Goal: Task Accomplishment & Management: Use online tool/utility

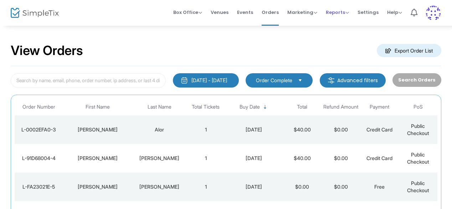
click at [335, 13] on span "Reports" at bounding box center [337, 12] width 23 height 7
click at [302, 15] on span "Marketing" at bounding box center [302, 12] width 30 height 7
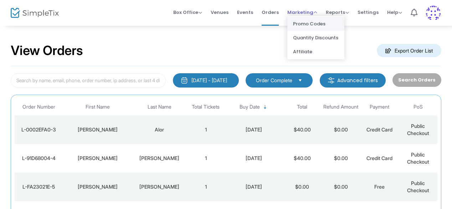
click at [302, 22] on li "Promo Codes" at bounding box center [315, 24] width 57 height 14
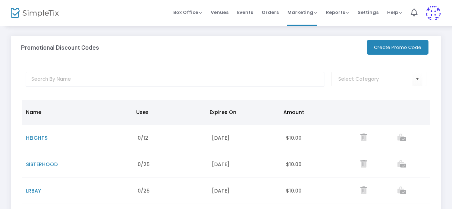
click at [384, 53] on button "Create Promo Code" at bounding box center [398, 47] width 62 height 15
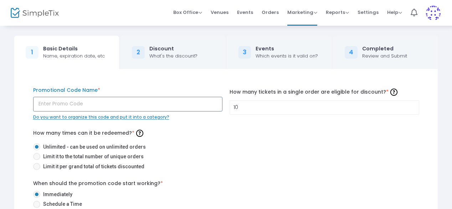
paste input "45LLEF"
type input "PROLIFE"
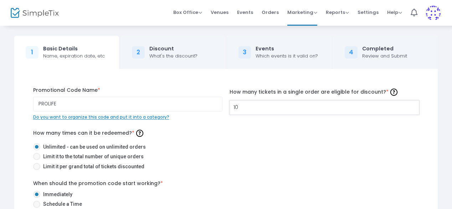
click at [253, 111] on input "10" at bounding box center [324, 108] width 189 height 14
type input "5"
type input "1"
click at [122, 167] on span "Limit it per grand total of tickets discounted" at bounding box center [92, 166] width 104 height 7
click at [37, 170] on input "Limit it per grand total of tickets discounted" at bounding box center [36, 170] width 0 height 0
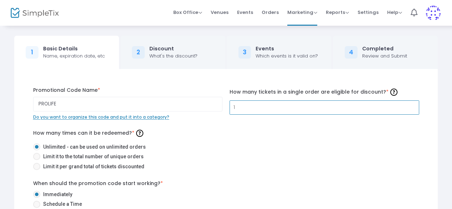
radio input "true"
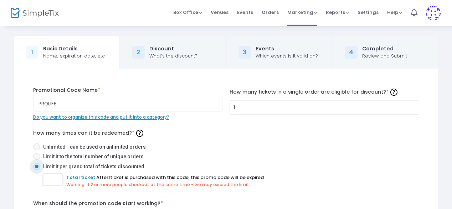
click at [52, 178] on input "1" at bounding box center [53, 180] width 19 height 14
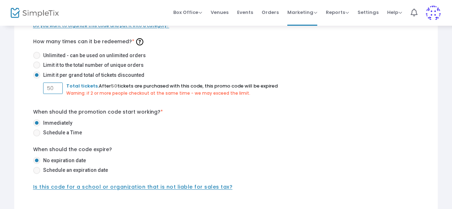
scroll to position [96, 0]
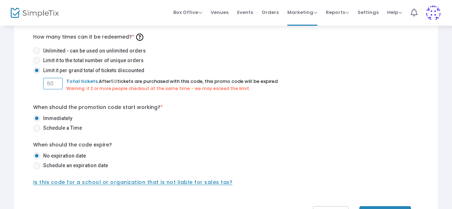
type input "50"
click at [62, 164] on span "Schedule an expiration date" at bounding box center [74, 165] width 68 height 7
click at [37, 169] on input "Schedule an expiration date" at bounding box center [36, 169] width 0 height 0
radio input "true"
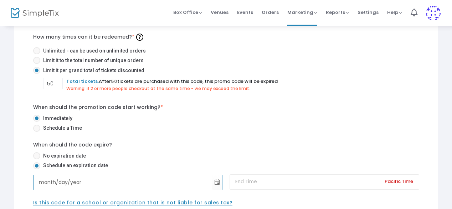
click at [44, 182] on input "month/day/year" at bounding box center [123, 182] width 179 height 15
type input "[DATE]"
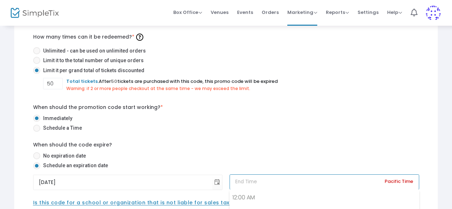
click at [282, 182] on input at bounding box center [325, 181] width 190 height 15
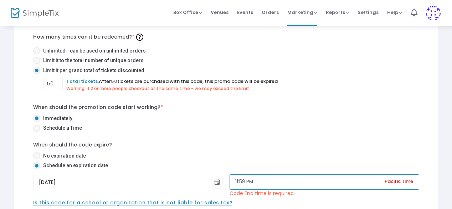
type input "11:59 PM"
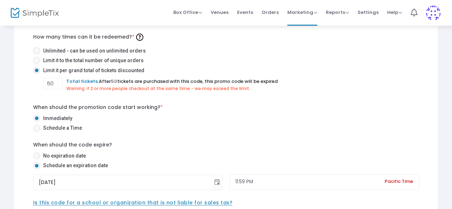
click at [317, 139] on div "When should the promotion code start working? * Immediately Schedule a Time Whe…" at bounding box center [226, 154] width 393 height 103
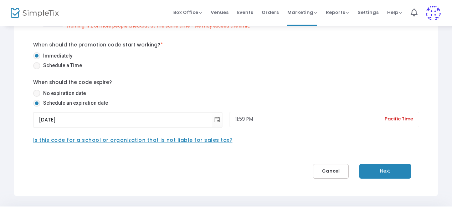
scroll to position [163, 0]
